Goal: Find specific page/section: Find specific page/section

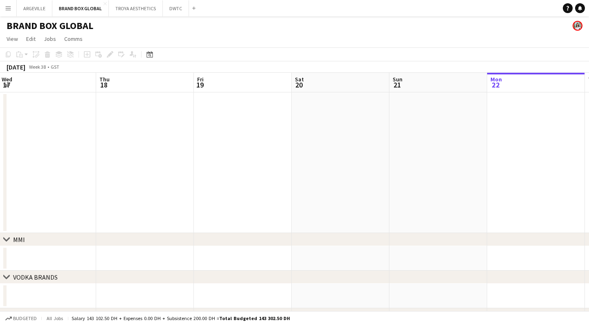
scroll to position [0, 197]
click at [104, 4] on app-icon "Close" at bounding box center [104, 3] width 3 height 3
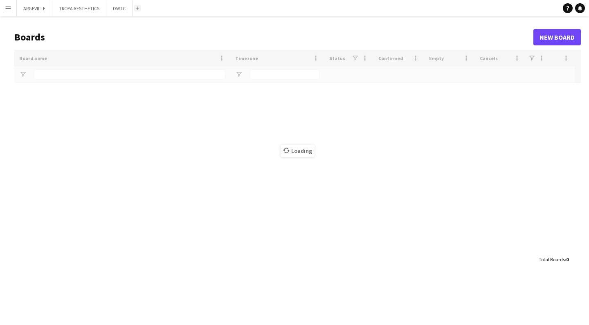
click at [137, 9] on app-icon "Add" at bounding box center [137, 8] width 3 height 3
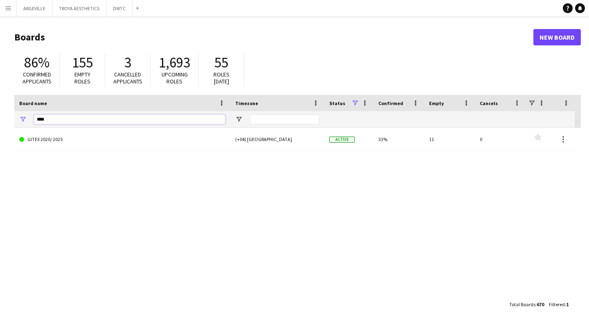
click at [68, 118] on input "****" at bounding box center [129, 120] width 191 height 10
type input "*"
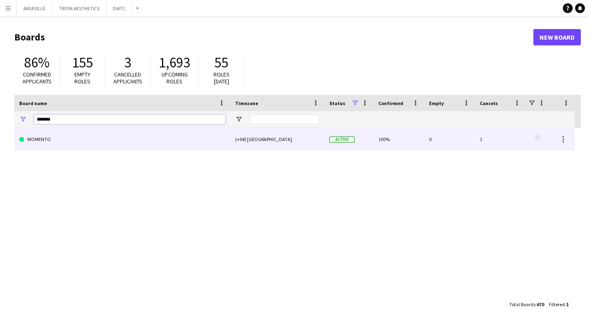
type input "*******"
click at [67, 137] on link "MOMENTO" at bounding box center [122, 139] width 206 height 23
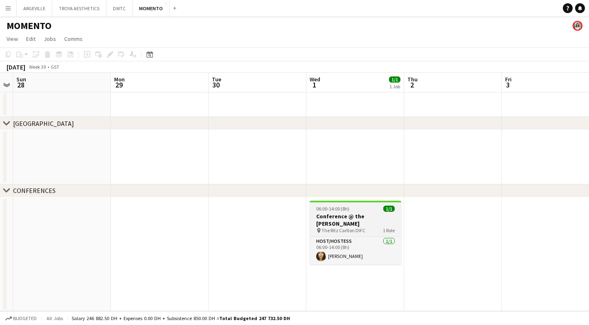
click at [342, 217] on h3 "Conference @ the [PERSON_NAME]" at bounding box center [356, 220] width 92 height 15
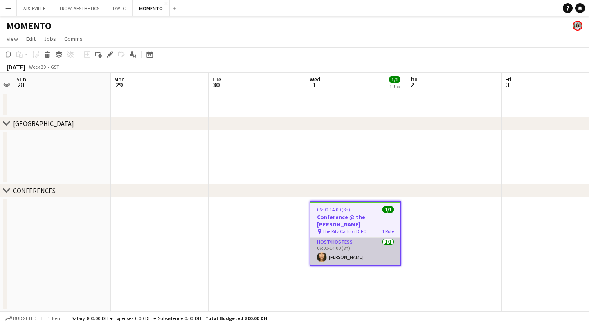
click at [350, 243] on app-card-role "Host/Hostess [DATE] 06:00-14:00 (8h) [PERSON_NAME]" at bounding box center [355, 252] width 90 height 28
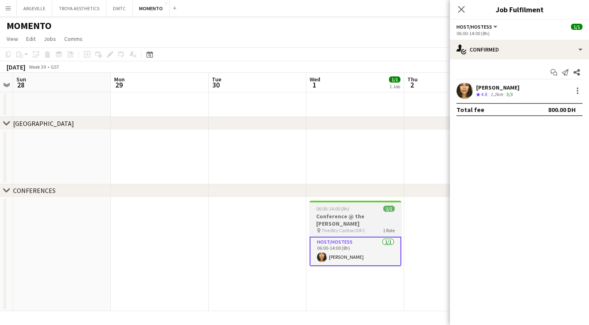
click at [337, 227] on span "The Ritz Carlton DIFC" at bounding box center [343, 230] width 44 height 6
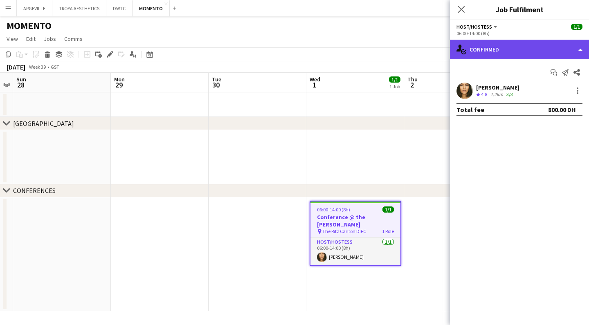
click at [496, 48] on div "single-neutral-actions-check-2 Confirmed" at bounding box center [519, 50] width 139 height 20
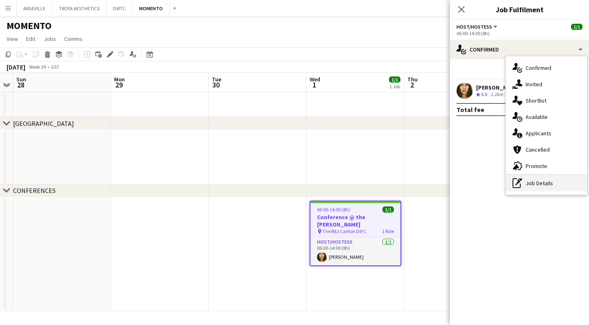
click at [535, 188] on div "pen-write Job Details" at bounding box center [546, 183] width 81 height 16
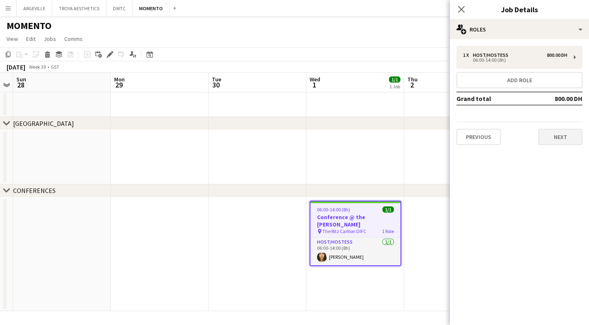
click at [564, 135] on button "Next" at bounding box center [560, 137] width 44 height 16
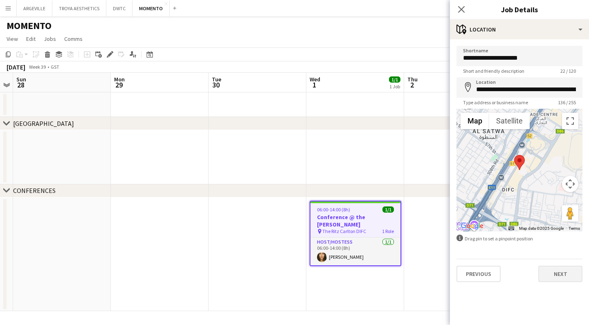
click at [560, 275] on button "Next" at bounding box center [560, 274] width 44 height 16
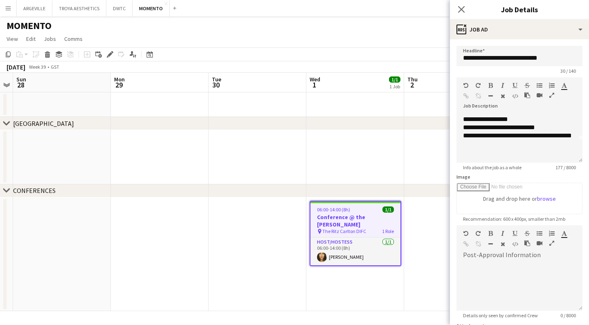
scroll to position [23, 0]
click at [463, 10] on icon "Close pop-in" at bounding box center [461, 9] width 8 height 8
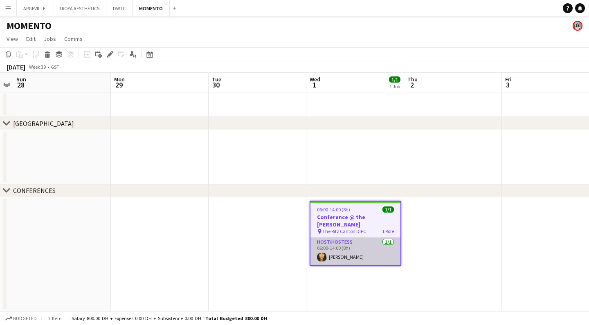
click at [347, 244] on app-card-role "Host/Hostess [DATE] 06:00-14:00 (8h) [PERSON_NAME]" at bounding box center [355, 252] width 90 height 28
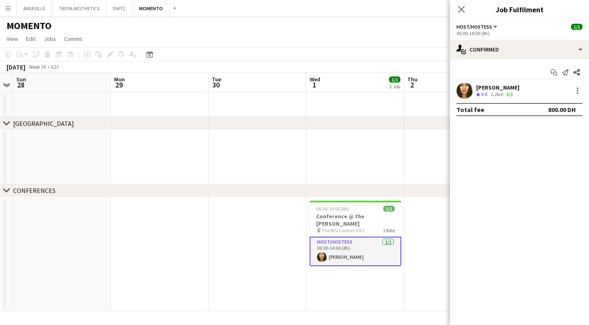
click at [492, 90] on div "[PERSON_NAME]" at bounding box center [497, 87] width 43 height 7
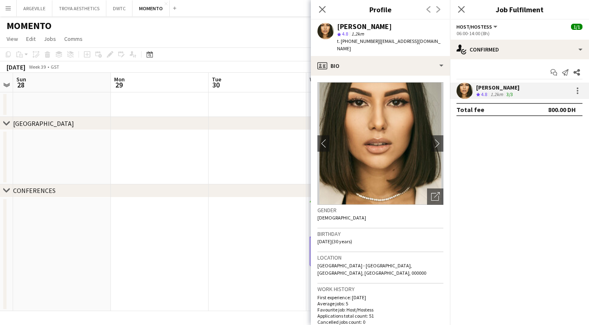
drag, startPoint x: 373, startPoint y: 42, endPoint x: 370, endPoint y: 46, distance: 5.0
click at [352, 42] on span "t. [PHONE_NUMBER]" at bounding box center [358, 41] width 43 height 6
click at [361, 42] on span "t. [PHONE_NUMBER]" at bounding box center [358, 41] width 43 height 6
drag, startPoint x: 373, startPoint y: 42, endPoint x: 348, endPoint y: 42, distance: 24.5
click at [348, 42] on span "t. [PHONE_NUMBER]" at bounding box center [358, 41] width 43 height 6
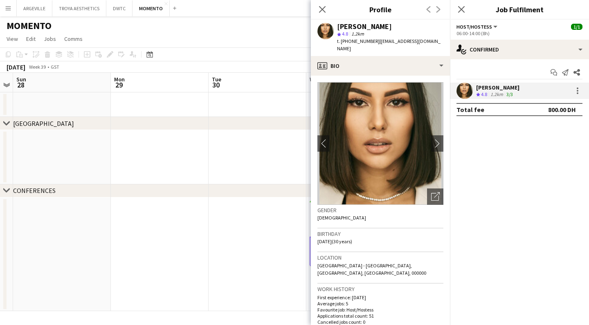
scroll to position [0, 0]
click at [498, 33] on div "06:00-14:00 (8h)" at bounding box center [519, 33] width 126 height 6
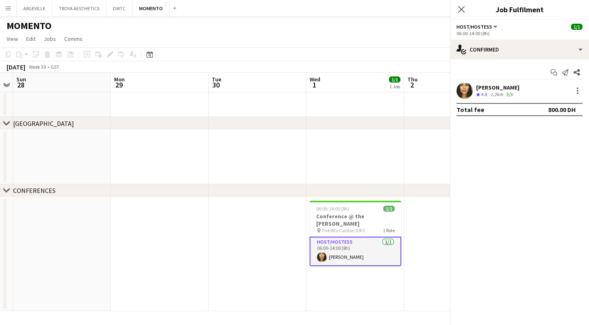
scroll to position [0, 0]
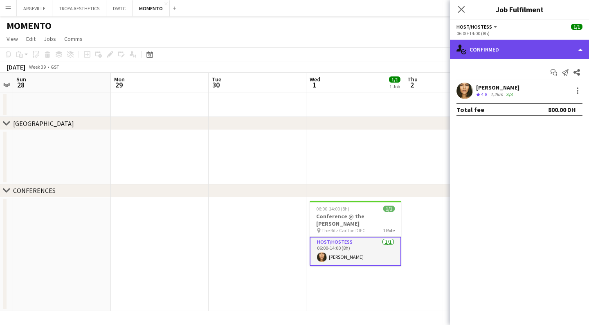
click at [483, 50] on div "single-neutral-actions-check-2 Confirmed" at bounding box center [519, 50] width 139 height 20
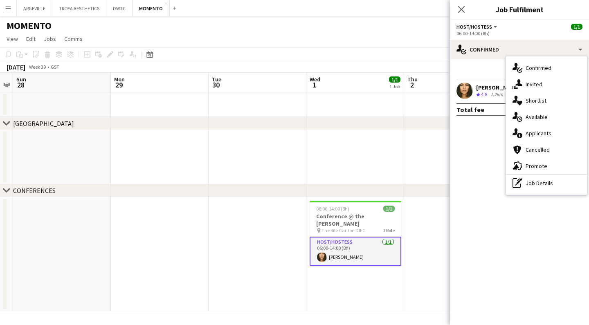
click at [482, 137] on mat-expansion-panel "check Confirmed Start chat Send notification Share [PERSON_NAME] Crew rating 4.…" at bounding box center [519, 192] width 139 height 266
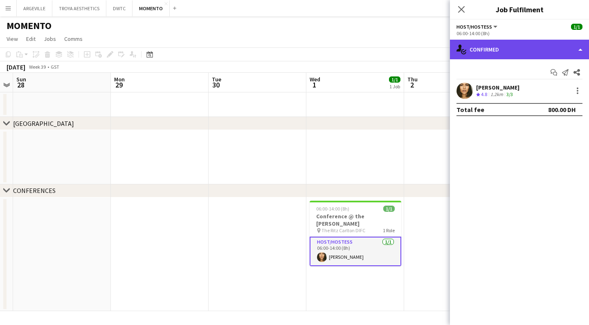
click at [523, 54] on div "single-neutral-actions-check-2 Confirmed" at bounding box center [519, 50] width 139 height 20
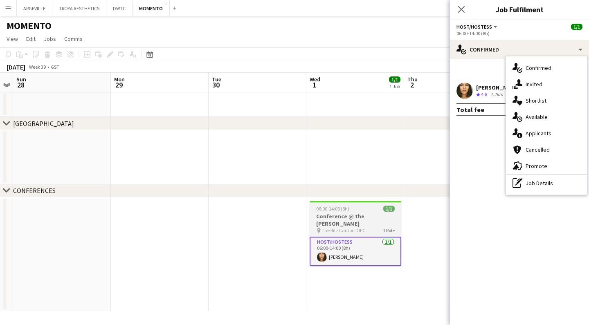
click at [342, 227] on span "The Ritz Carlton DIFC" at bounding box center [343, 230] width 44 height 6
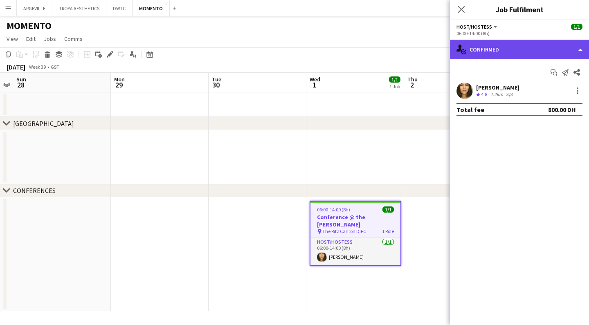
click at [482, 54] on div "single-neutral-actions-check-2 Confirmed" at bounding box center [519, 50] width 139 height 20
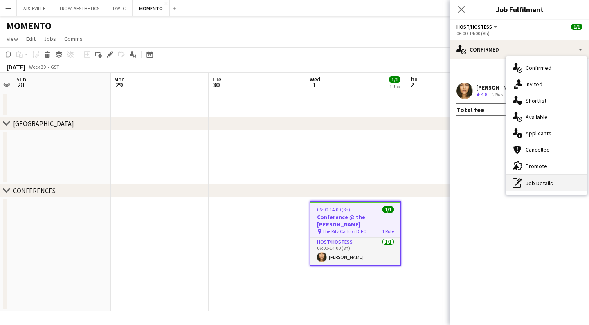
click at [532, 183] on div "pen-write Job Details" at bounding box center [546, 183] width 81 height 16
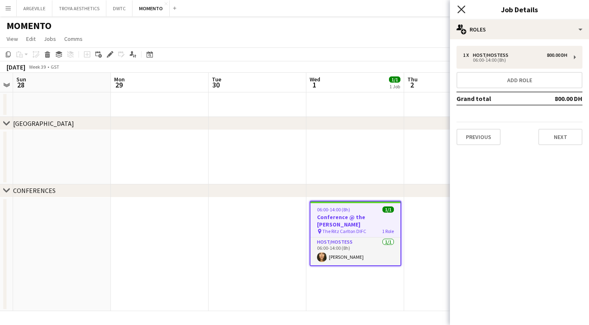
click at [464, 10] on icon "Close pop-in" at bounding box center [461, 9] width 8 height 8
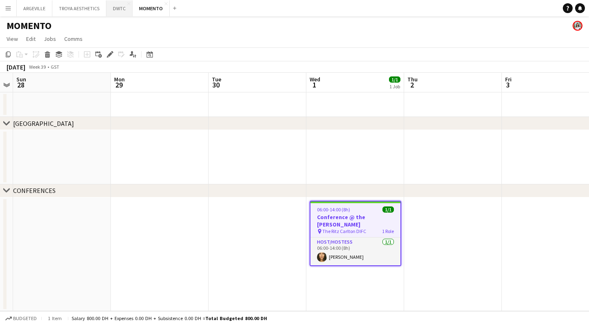
click at [120, 7] on button "DWTC Close" at bounding box center [119, 8] width 26 height 16
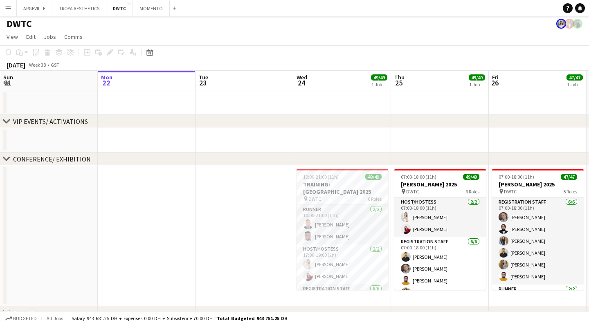
scroll to position [2, 0]
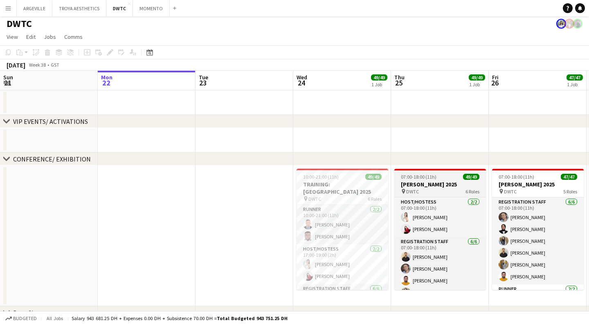
click at [435, 185] on h3 "[PERSON_NAME] 2025" at bounding box center [440, 184] width 92 height 7
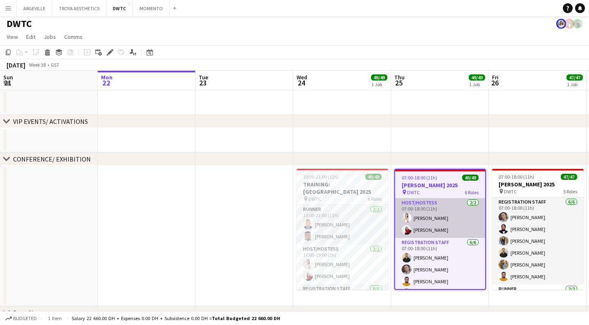
click at [449, 219] on app-card-role "Host/Hostess [DATE] 07:00-18:00 (11h) [PERSON_NAME] Valeriia [PERSON_NAME]" at bounding box center [440, 218] width 90 height 40
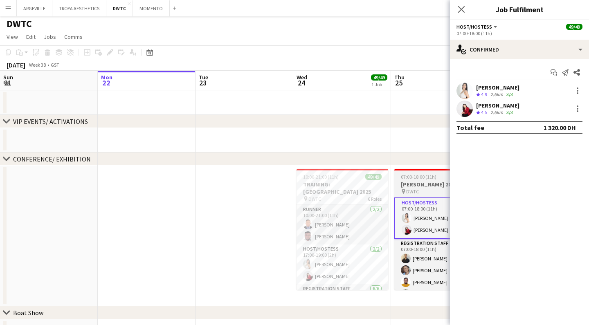
click at [423, 188] on div "pin DWTC 6 Roles" at bounding box center [440, 191] width 92 height 7
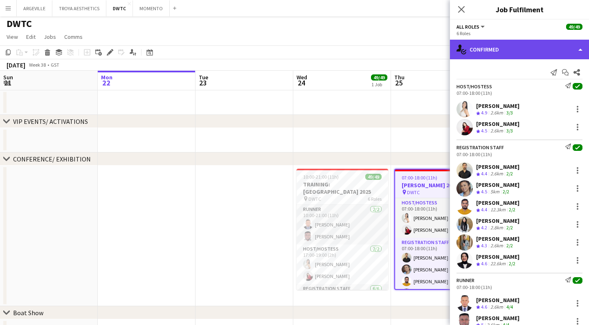
click at [548, 53] on div "single-neutral-actions-check-2 Confirmed" at bounding box center [519, 50] width 139 height 20
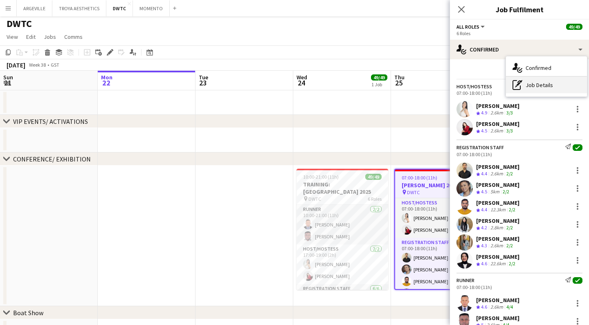
click at [551, 83] on div "pen-write Job Details" at bounding box center [546, 85] width 81 height 16
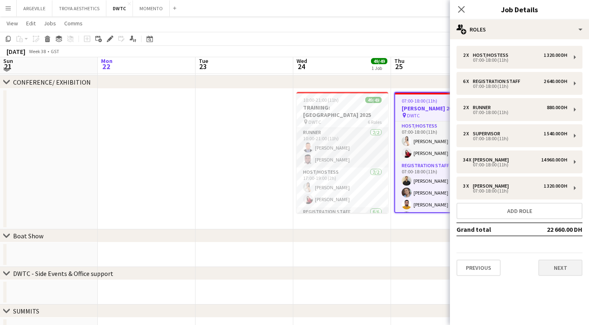
scroll to position [79, 0]
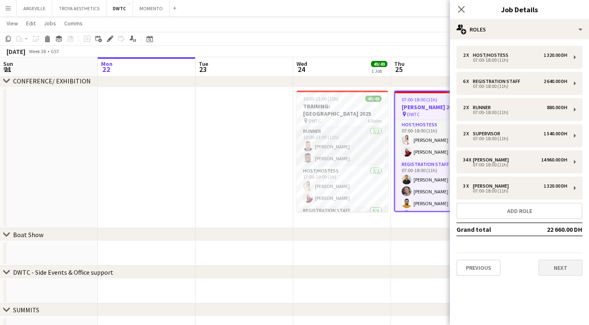
click at [555, 269] on button "Next" at bounding box center [560, 268] width 44 height 16
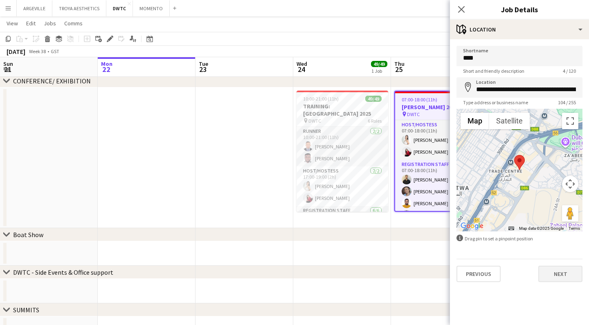
click at [569, 273] on button "Next" at bounding box center [560, 274] width 44 height 16
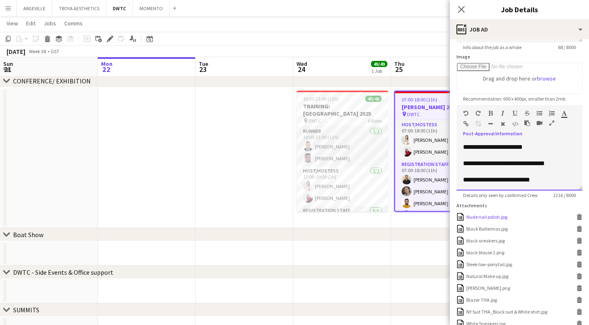
scroll to position [440, 0]
drag, startPoint x: 464, startPoint y: 144, endPoint x: 549, endPoint y: 216, distance: 111.2
click at [549, 216] on form "**********" at bounding box center [519, 164] width 139 height 477
copy div "**********"
click at [464, 13] on icon "Close pop-in" at bounding box center [461, 9] width 8 height 8
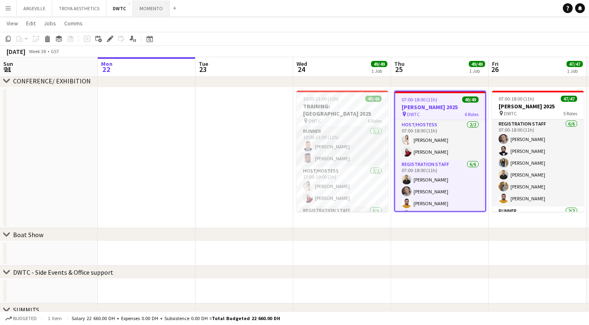
click at [143, 11] on button "MOMENTO Close" at bounding box center [151, 8] width 37 height 16
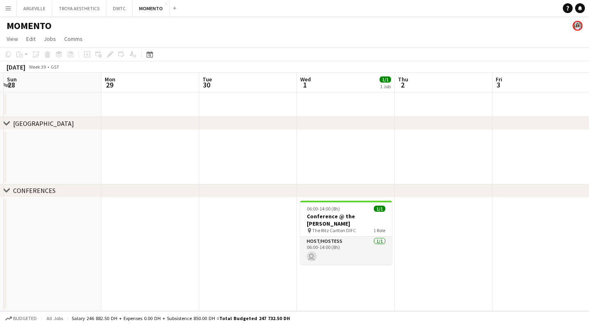
scroll to position [0, 390]
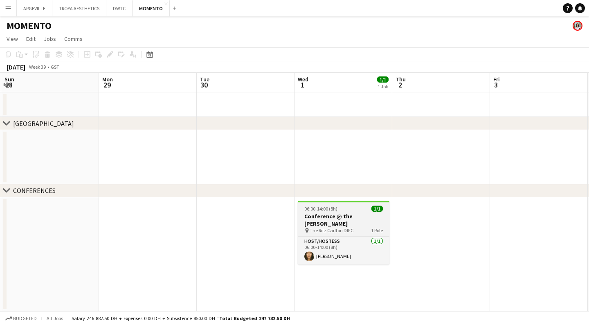
click at [324, 227] on span "The Ritz Carlton DIFC" at bounding box center [332, 230] width 44 height 6
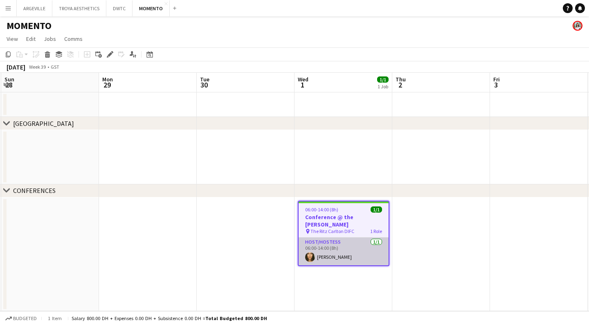
click at [333, 244] on app-card-role "Host/Hostess [DATE] 06:00-14:00 (8h) [PERSON_NAME]" at bounding box center [344, 252] width 90 height 28
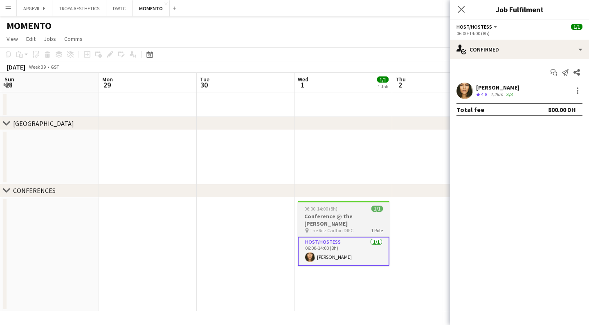
click at [323, 227] on span "The Ritz Carlton DIFC" at bounding box center [332, 230] width 44 height 6
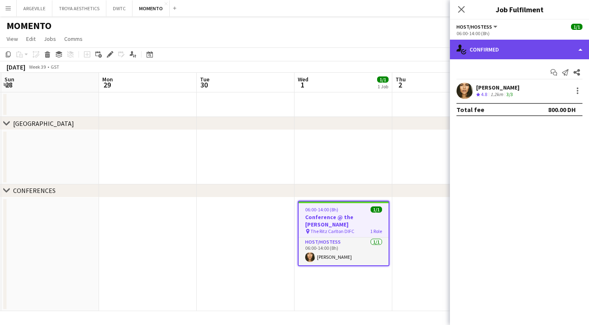
click at [508, 52] on div "single-neutral-actions-check-2 Confirmed" at bounding box center [519, 50] width 139 height 20
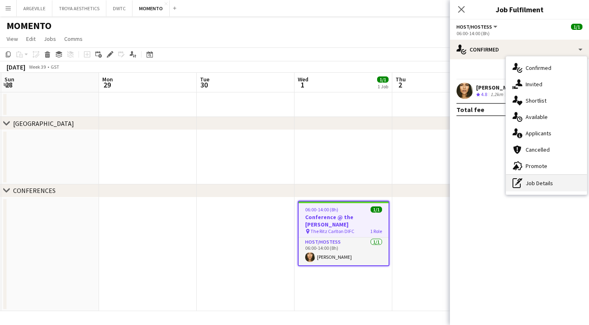
click at [539, 183] on div "pen-write Job Details" at bounding box center [546, 183] width 81 height 16
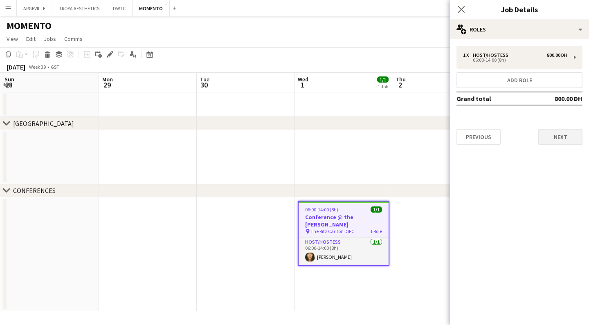
click at [559, 136] on button "Next" at bounding box center [560, 137] width 44 height 16
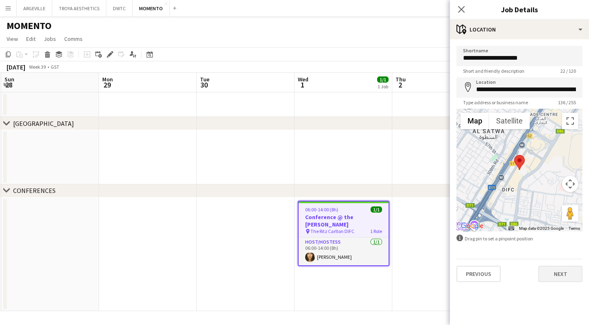
click at [556, 275] on button "Next" at bounding box center [560, 274] width 44 height 16
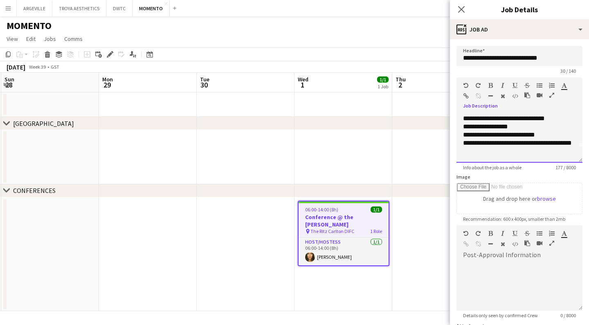
scroll to position [17, 0]
drag, startPoint x: 465, startPoint y: 124, endPoint x: 550, endPoint y: 155, distance: 90.3
click at [550, 155] on div "**********" at bounding box center [519, 138] width 126 height 49
copy div "**********"
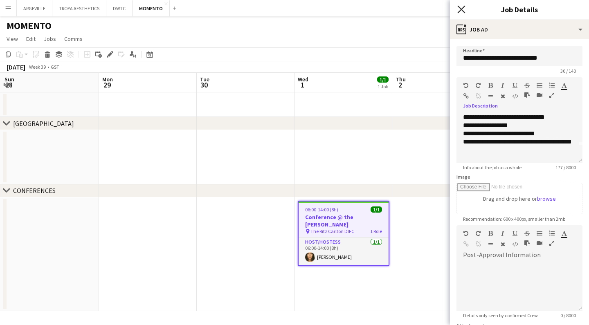
click at [462, 12] on icon "Close pop-in" at bounding box center [461, 9] width 8 height 8
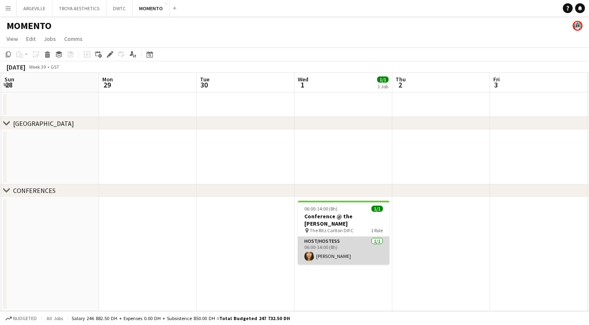
click at [327, 241] on app-card-role "Host/Hostess [DATE] 06:00-14:00 (8h) [PERSON_NAME]" at bounding box center [344, 251] width 92 height 28
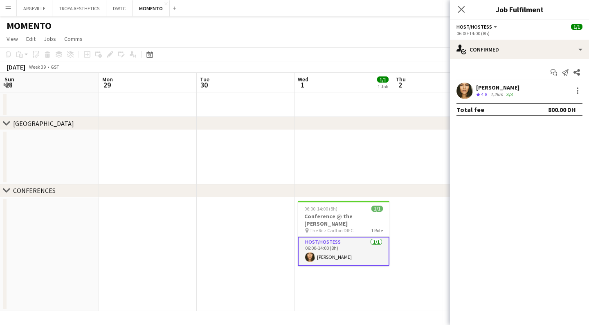
click at [480, 86] on div "[PERSON_NAME]" at bounding box center [497, 87] width 43 height 7
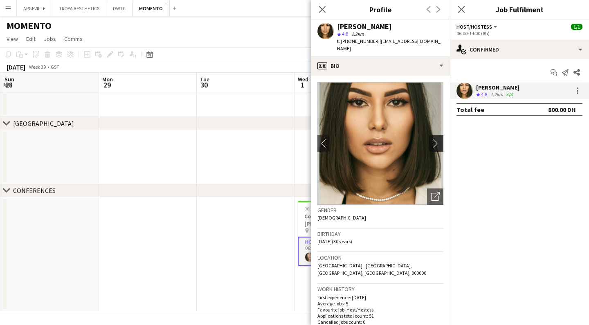
click at [439, 139] on app-icon "chevron-right" at bounding box center [437, 143] width 13 height 9
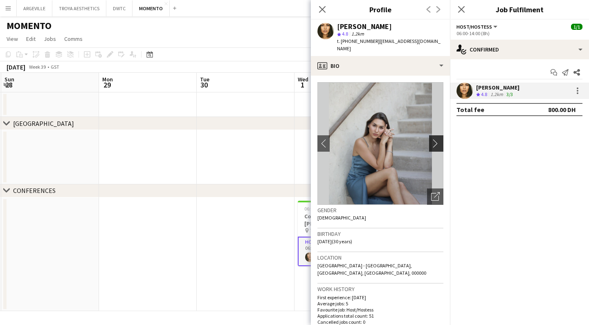
click at [436, 139] on app-icon "chevron-right" at bounding box center [437, 143] width 13 height 9
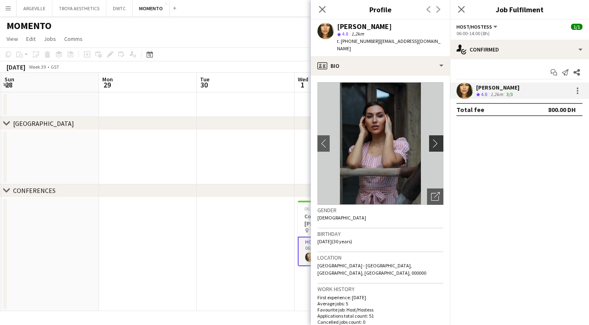
click at [436, 139] on app-icon "chevron-right" at bounding box center [437, 143] width 13 height 9
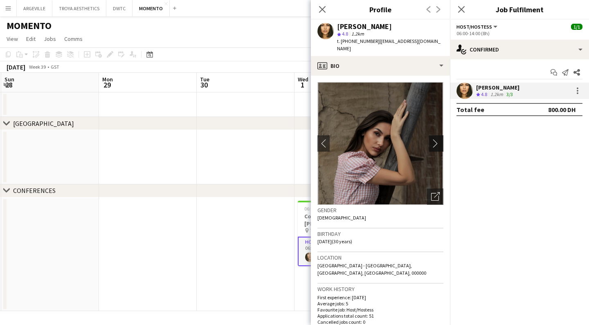
click at [436, 139] on app-icon "chevron-right" at bounding box center [437, 143] width 13 height 9
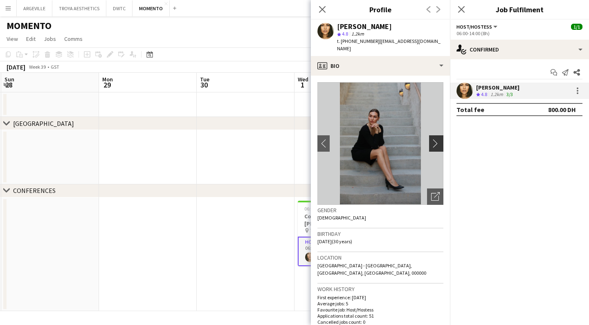
scroll to position [2, 0]
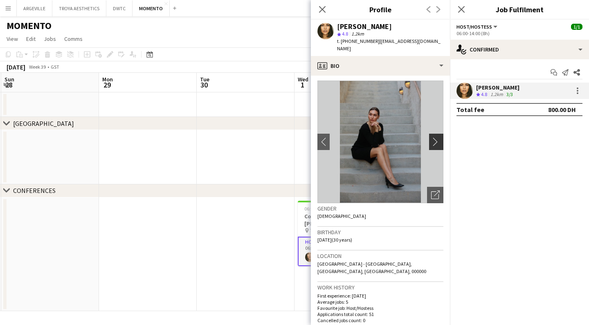
click at [436, 137] on app-icon "chevron-right" at bounding box center [437, 141] width 13 height 9
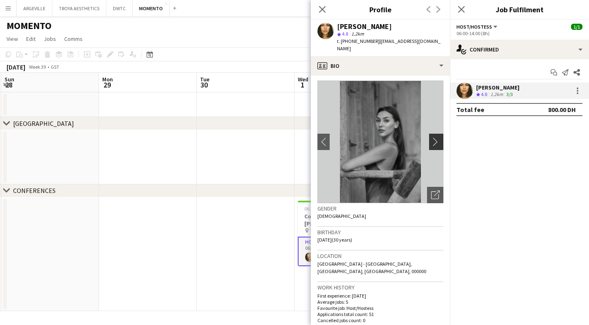
click at [437, 137] on app-icon "chevron-right" at bounding box center [437, 141] width 13 height 9
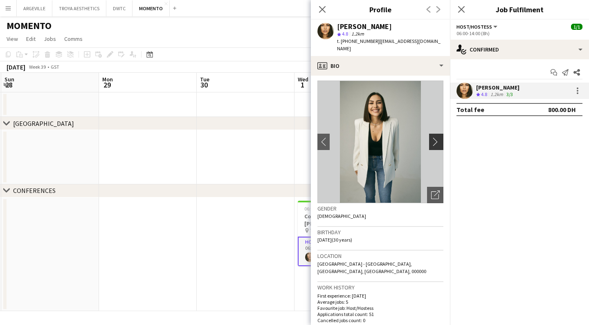
click at [436, 137] on app-icon "chevron-right" at bounding box center [437, 141] width 13 height 9
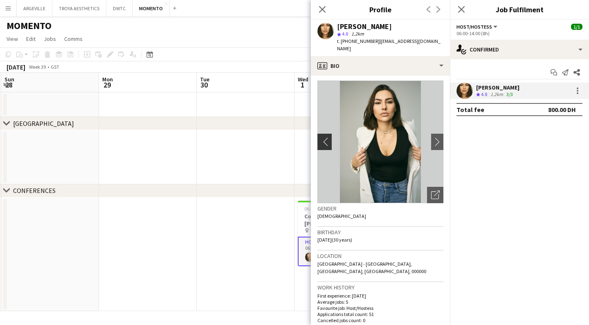
click at [321, 137] on app-icon "chevron-left" at bounding box center [323, 141] width 13 height 9
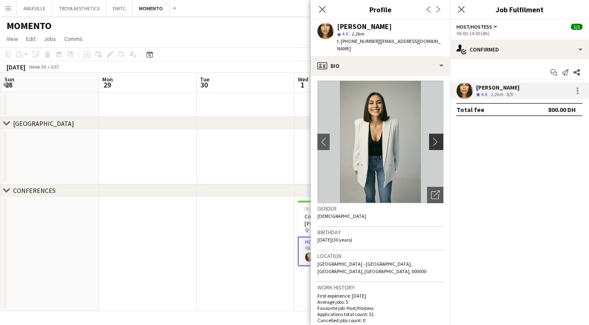
click at [436, 137] on app-icon "chevron-right" at bounding box center [437, 141] width 13 height 9
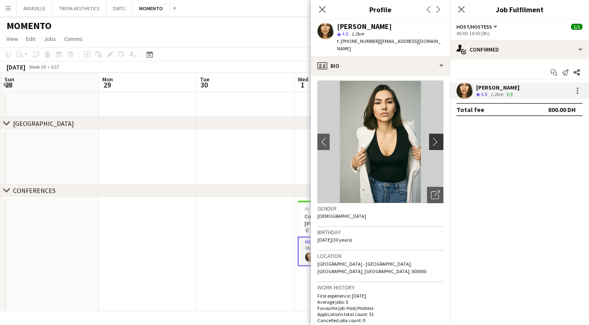
click at [436, 137] on app-icon "chevron-right" at bounding box center [437, 141] width 13 height 9
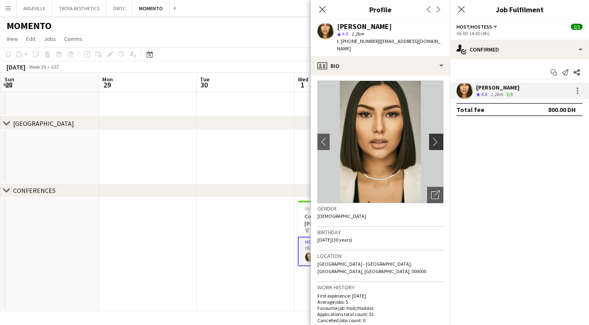
click at [436, 137] on app-icon "chevron-right" at bounding box center [437, 141] width 13 height 9
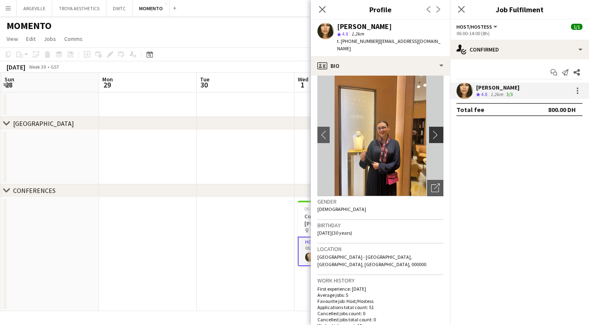
scroll to position [10, 0]
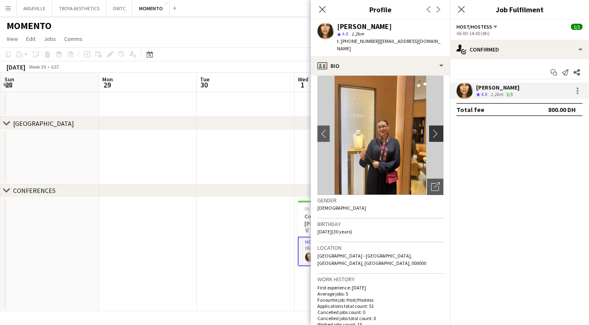
click at [435, 129] on app-icon "chevron-right" at bounding box center [437, 133] width 13 height 9
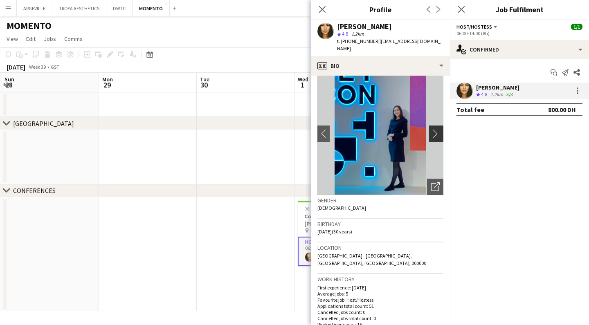
scroll to position [13, 0]
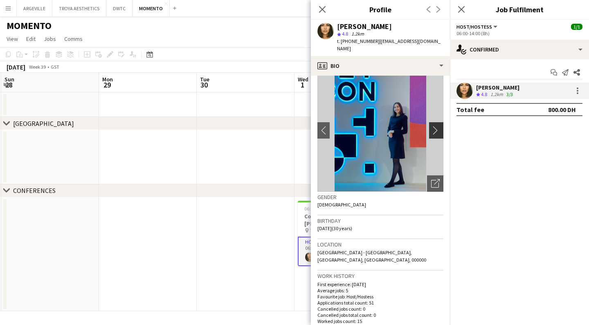
click at [435, 128] on button "chevron-right" at bounding box center [437, 130] width 16 height 16
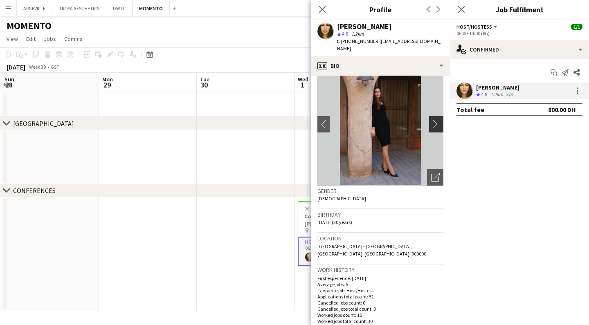
click at [435, 128] on img at bounding box center [380, 124] width 126 height 123
click at [436, 119] on app-icon "chevron-right" at bounding box center [437, 123] width 13 height 9
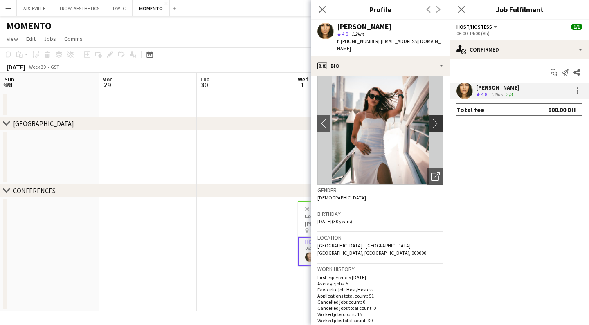
click at [437, 119] on app-icon "chevron-right" at bounding box center [437, 123] width 13 height 9
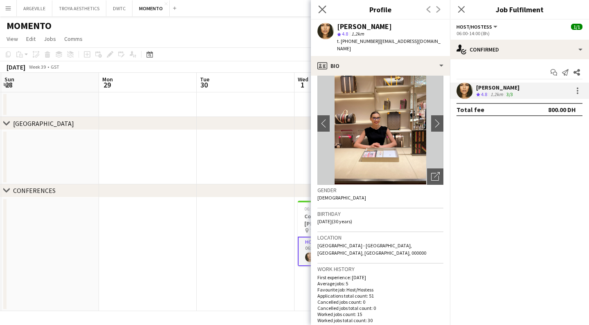
click at [317, 7] on app-icon "Close pop-in" at bounding box center [323, 10] width 12 height 12
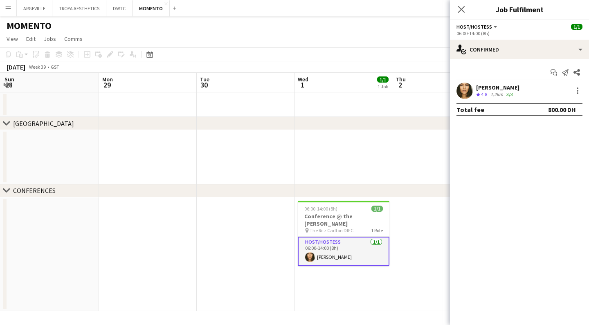
click at [479, 87] on div "[PERSON_NAME]" at bounding box center [497, 87] width 43 height 7
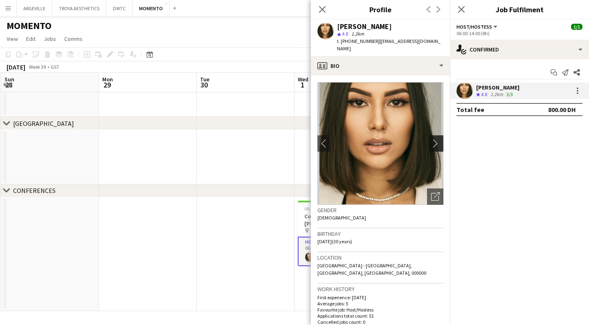
click at [435, 139] on app-icon "chevron-right" at bounding box center [437, 143] width 13 height 9
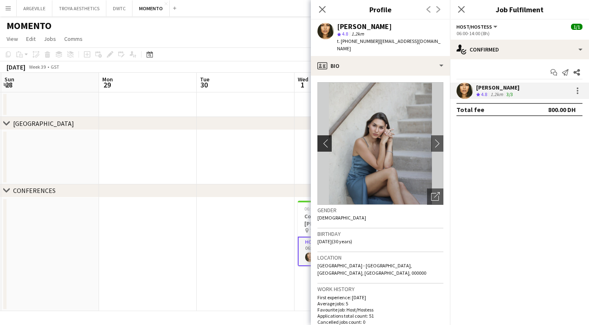
click at [326, 139] on app-icon "chevron-left" at bounding box center [323, 143] width 13 height 9
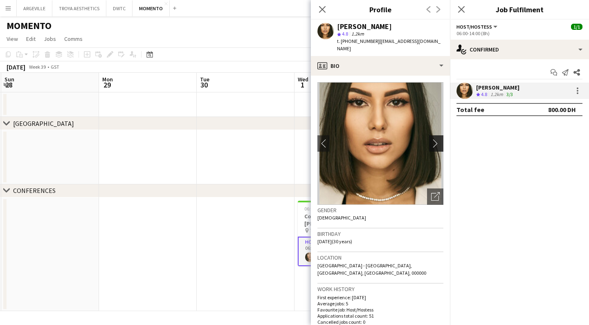
click at [436, 141] on button "chevron-right" at bounding box center [437, 143] width 16 height 16
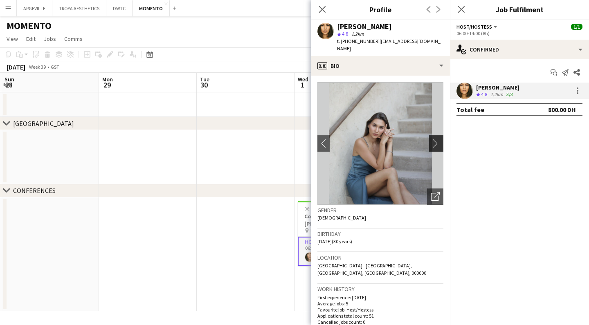
click at [436, 141] on button "chevron-right" at bounding box center [437, 143] width 16 height 16
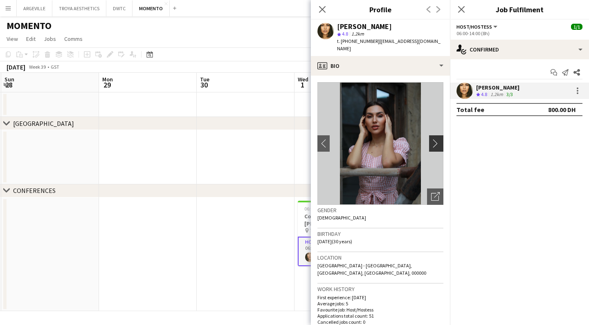
click at [435, 139] on app-icon "chevron-right" at bounding box center [437, 143] width 13 height 9
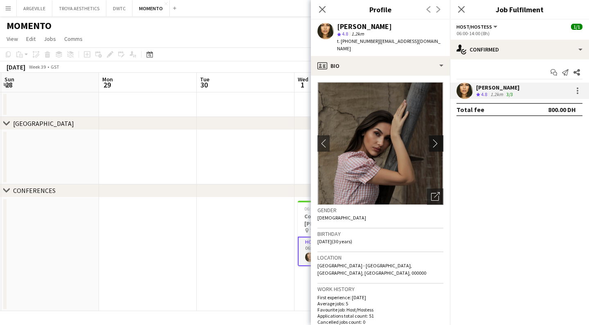
click at [435, 139] on app-icon "chevron-right" at bounding box center [437, 143] width 13 height 9
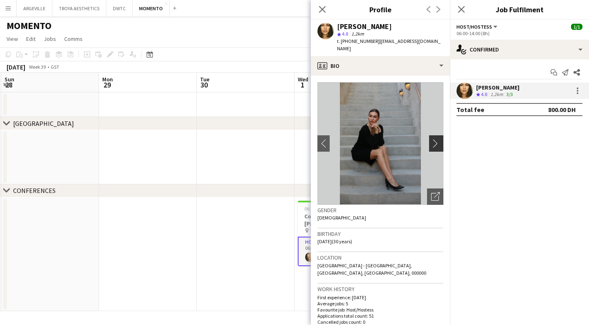
click at [435, 139] on app-icon "chevron-right" at bounding box center [437, 143] width 13 height 9
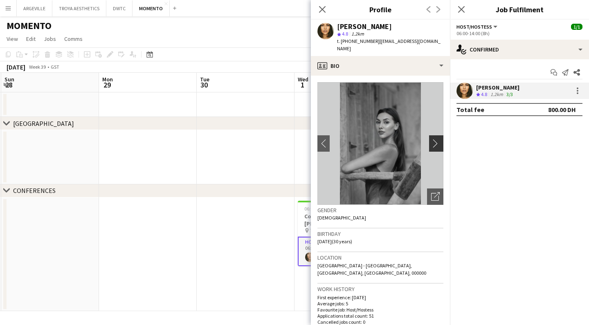
click at [435, 139] on app-icon "chevron-right" at bounding box center [437, 143] width 13 height 9
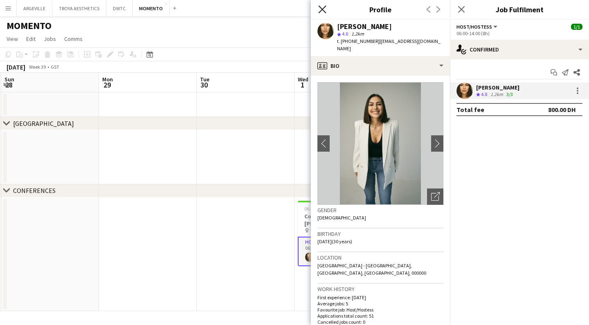
click at [321, 11] on icon "Close pop-in" at bounding box center [322, 9] width 8 height 8
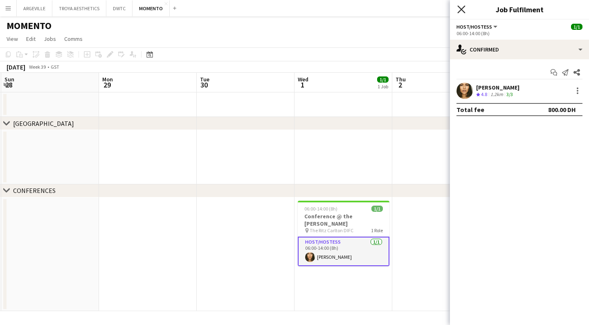
click at [465, 10] on icon "Close pop-in" at bounding box center [461, 9] width 8 height 8
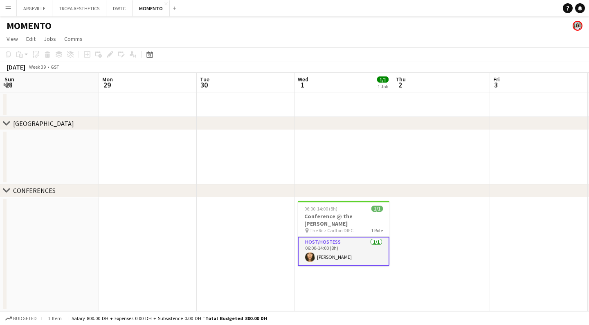
scroll to position [0, 387]
click at [174, 9] on app-icon "Add" at bounding box center [174, 8] width 3 height 3
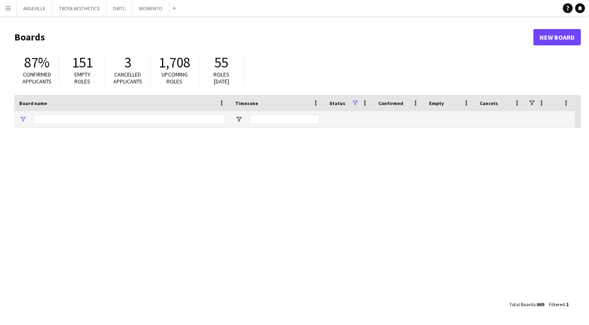
type input "*******"
drag, startPoint x: 88, startPoint y: 120, endPoint x: 38, endPoint y: 119, distance: 49.9
click at [38, 119] on input "*******" at bounding box center [129, 120] width 191 height 10
type input "*"
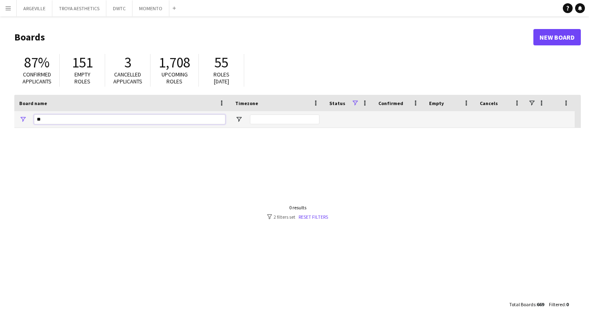
type input "*"
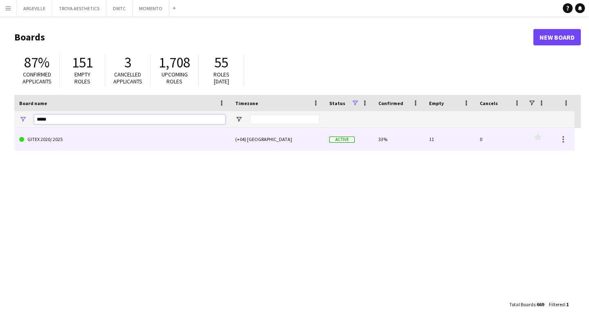
type input "*****"
click at [70, 138] on link "GITEX 2020/ 2025" at bounding box center [122, 139] width 206 height 23
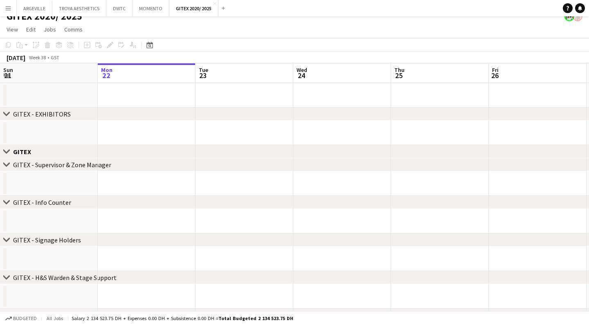
scroll to position [28, 0]
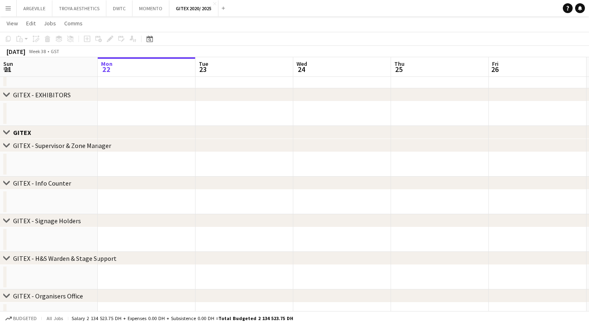
click at [234, 61] on app-board-header-date "Tue 23" at bounding box center [244, 67] width 98 height 20
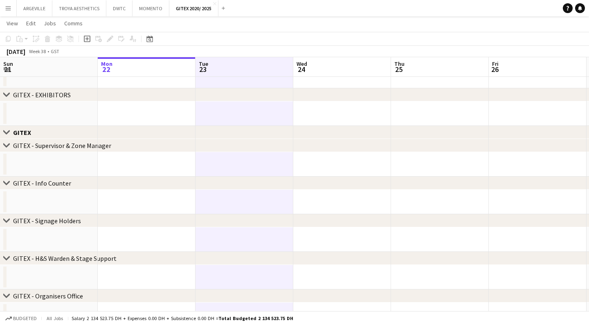
click at [241, 56] on div "[DATE] Week 38 • GST" at bounding box center [294, 51] width 589 height 11
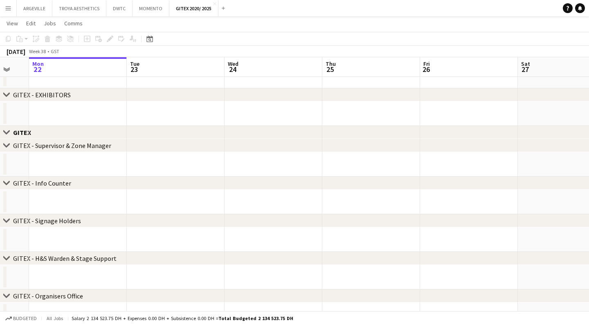
scroll to position [0, 265]
click at [230, 107] on app-date-cell at bounding box center [273, 113] width 98 height 25
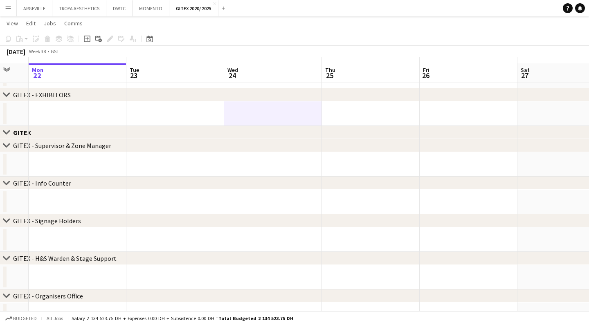
scroll to position [43, 0]
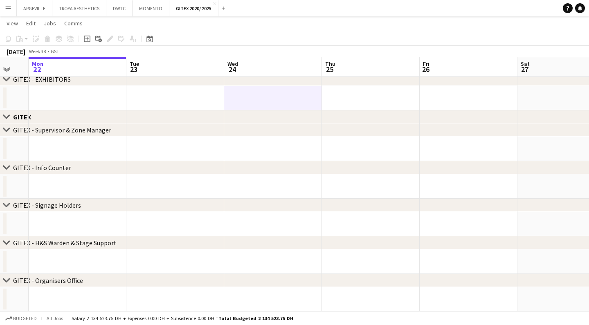
click at [197, 52] on div "[DATE] Week 38 • GST" at bounding box center [294, 51] width 589 height 11
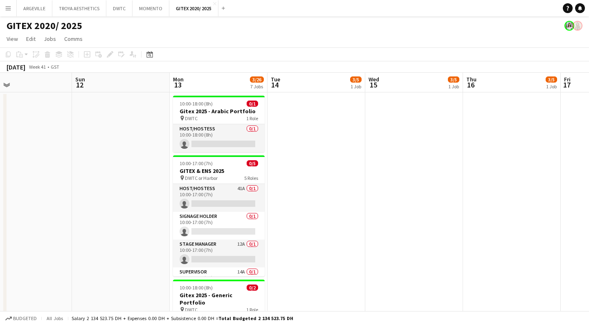
scroll to position [0, 0]
click at [213, 5] on app-icon "Close" at bounding box center [214, 3] width 3 height 3
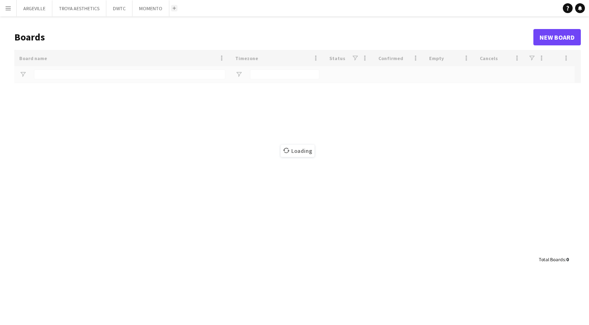
click at [173, 10] on button "Add" at bounding box center [174, 8] width 7 height 7
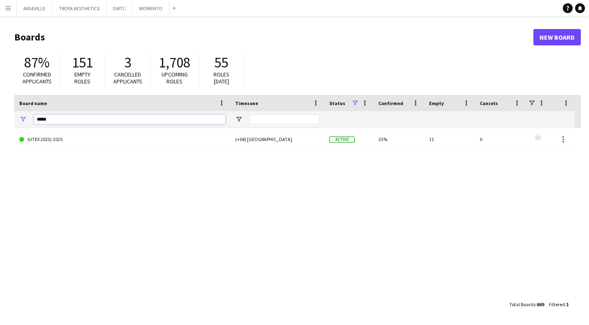
click at [58, 123] on input "*****" at bounding box center [129, 120] width 191 height 10
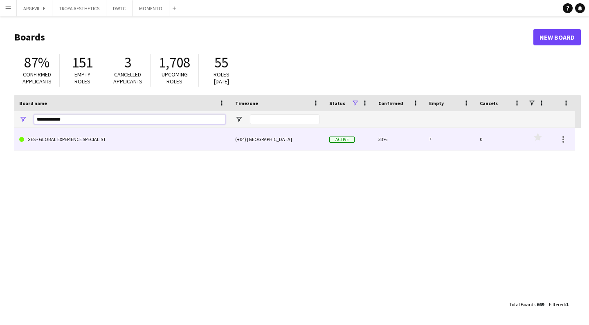
type input "**********"
drag, startPoint x: 58, startPoint y: 133, endPoint x: 72, endPoint y: 142, distance: 16.4
click at [72, 142] on link "GES - GLOBAL EXPERIENCE SPECIALIST" at bounding box center [122, 139] width 206 height 23
